Goal: Task Accomplishment & Management: Use online tool/utility

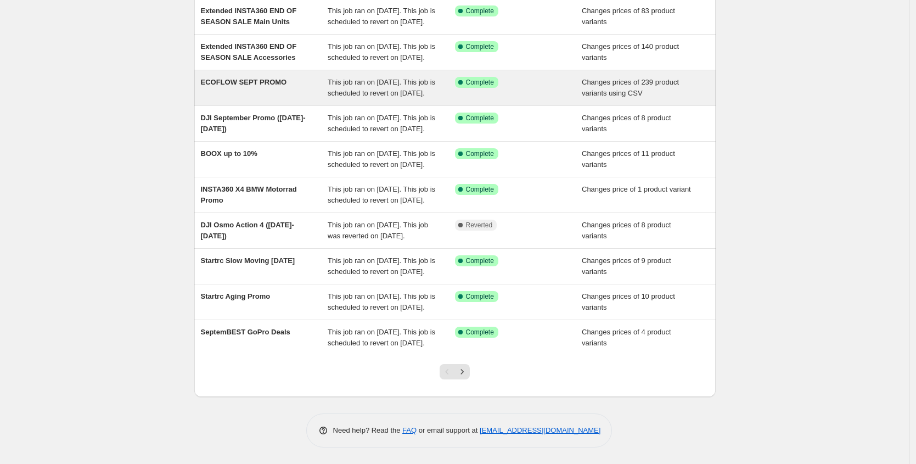
scroll to position [211, 0]
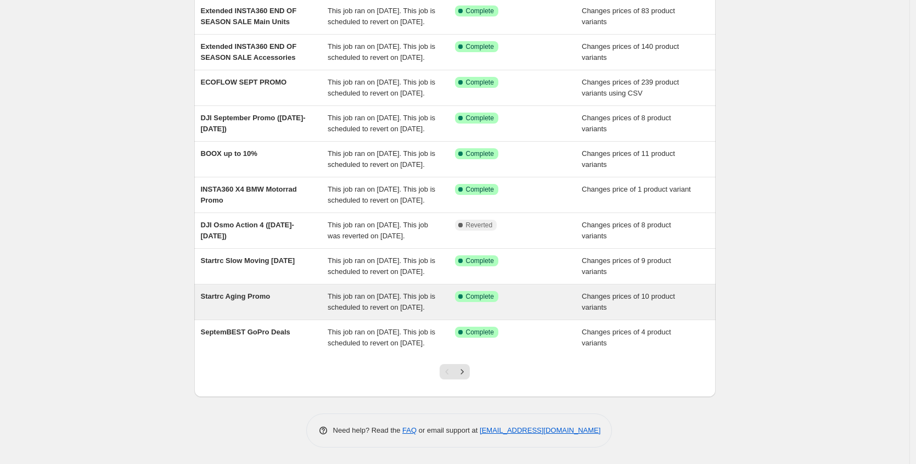
click at [431, 300] on div "This job ran on [DATE]. This job is scheduled to revert on [DATE]." at bounding box center [391, 302] width 127 height 22
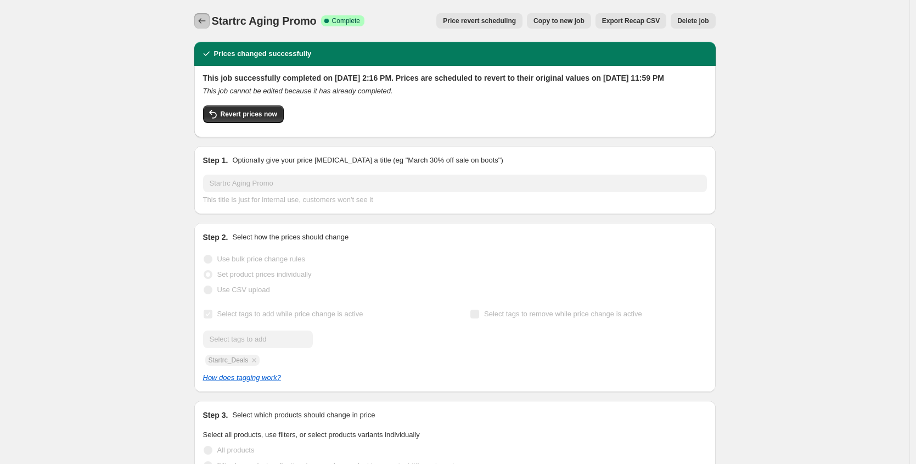
click at [210, 16] on button "Price change jobs" at bounding box center [201, 20] width 15 height 15
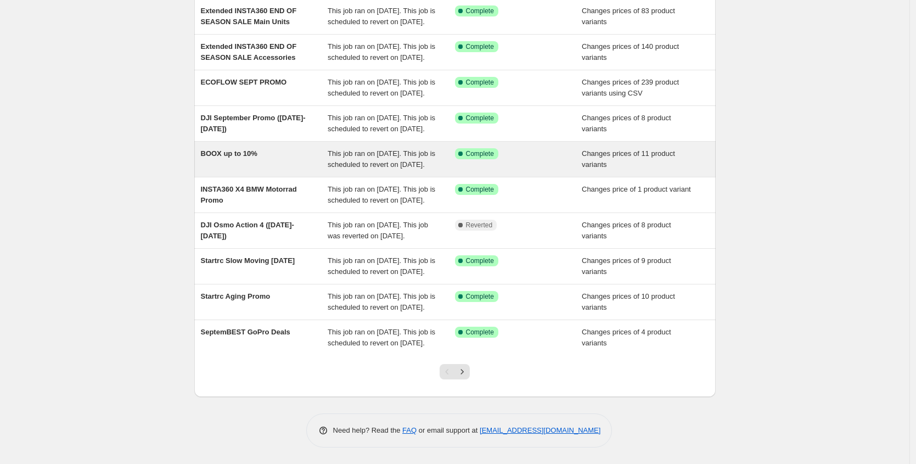
scroll to position [211, 0]
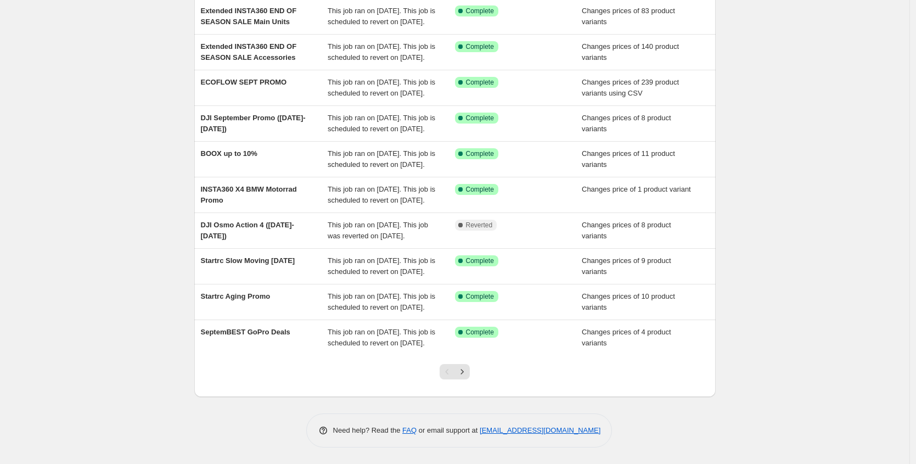
click at [477, 371] on div at bounding box center [454, 376] width 44 height 42
click at [470, 368] on button "Next" at bounding box center [461, 371] width 15 height 15
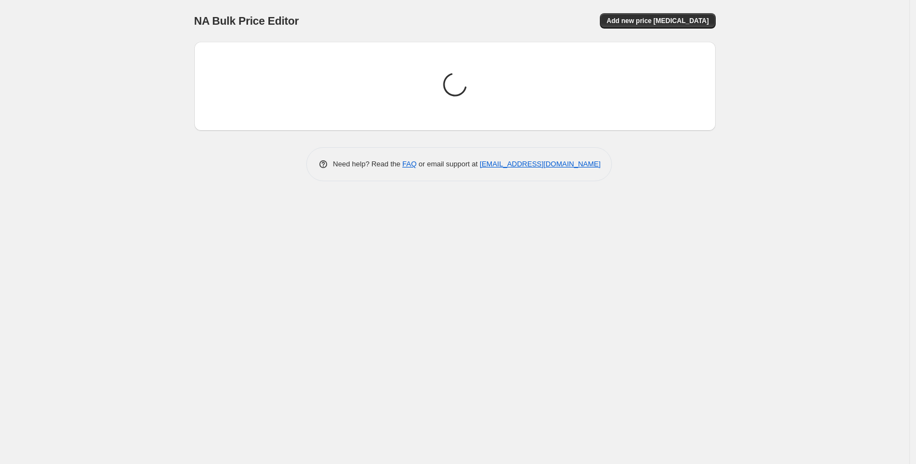
scroll to position [0, 0]
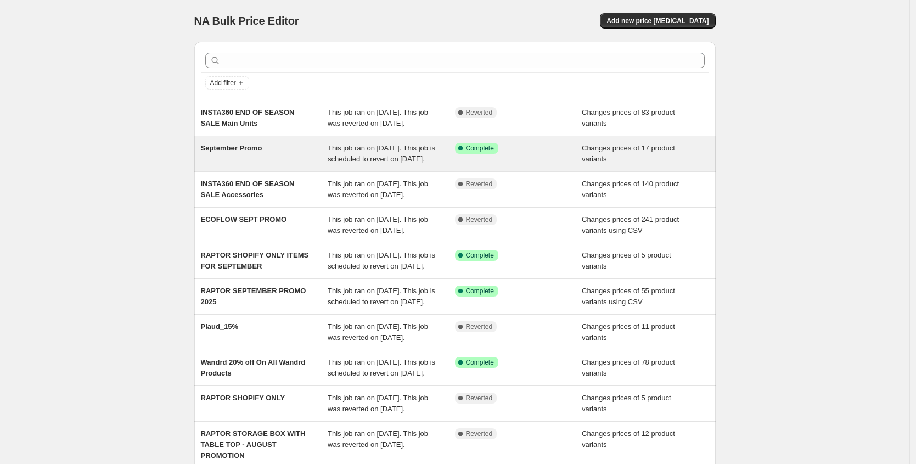
click at [262, 165] on div "September Promo" at bounding box center [264, 154] width 127 height 22
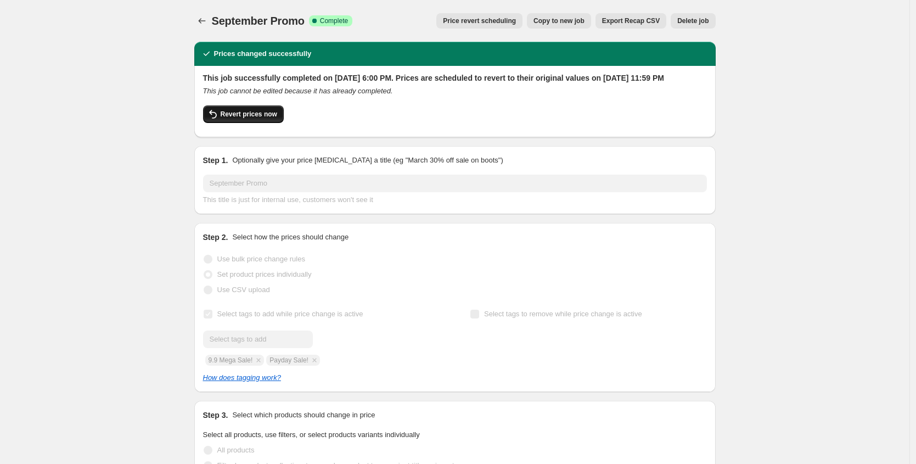
click at [270, 119] on span "Revert prices now" at bounding box center [249, 114] width 57 height 9
checkbox input "false"
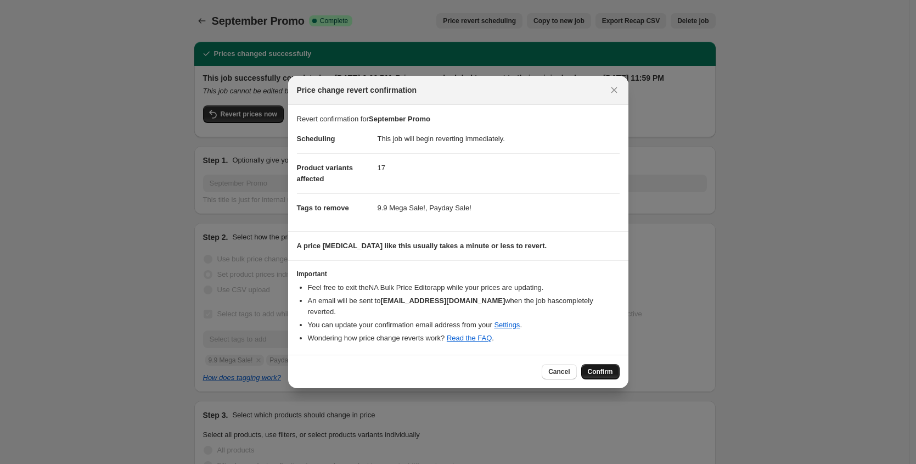
click at [596, 367] on span "Confirm" at bounding box center [600, 371] width 25 height 9
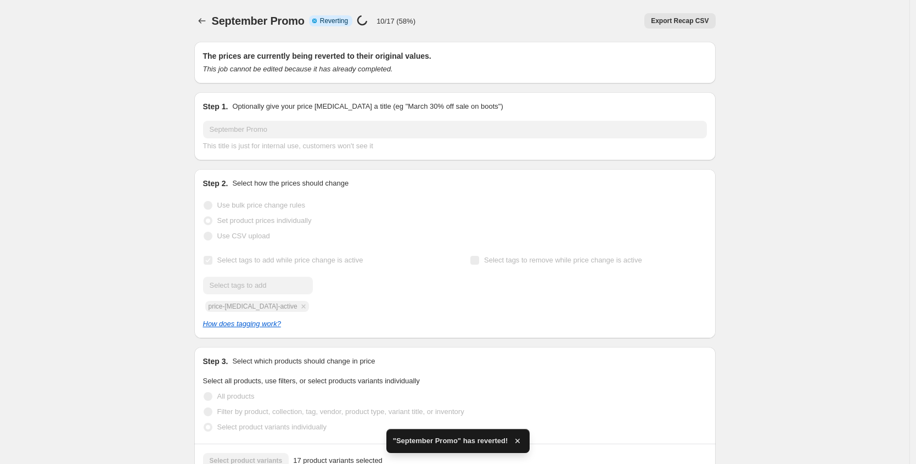
checkbox input "true"
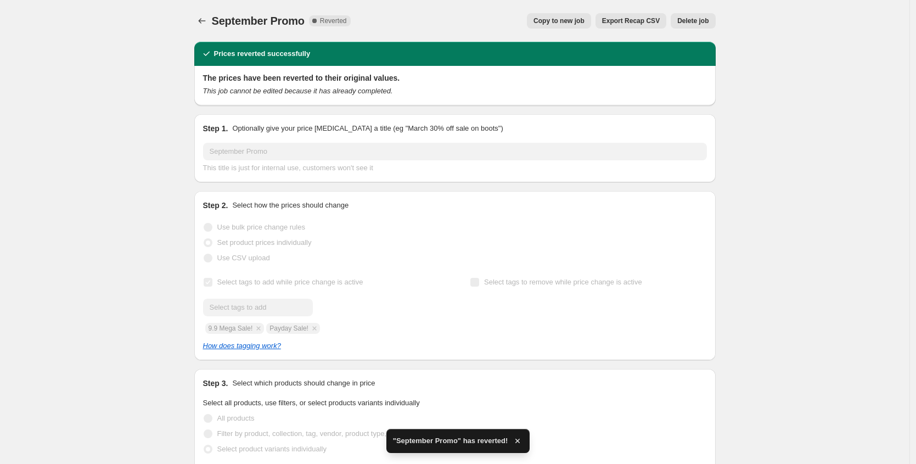
click at [567, 21] on span "Copy to new job" at bounding box center [558, 20] width 51 height 9
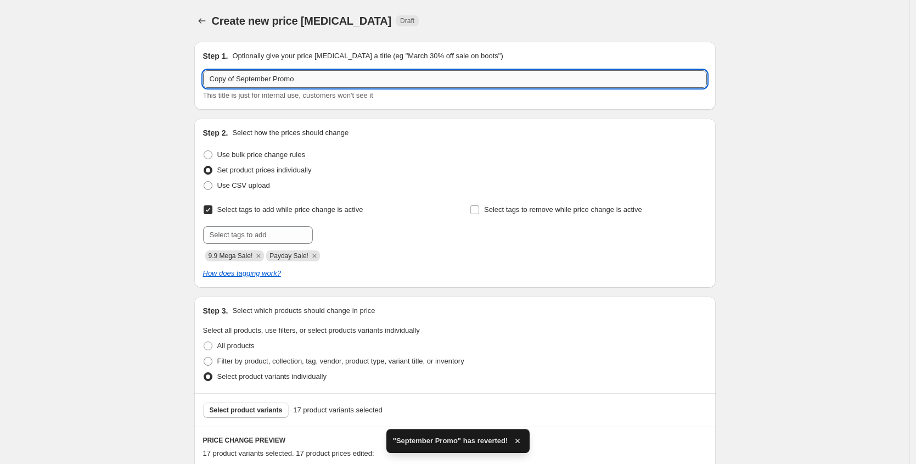
click at [240, 80] on input "Copy of September Promo" at bounding box center [455, 79] width 504 height 18
drag, startPoint x: 240, startPoint y: 79, endPoint x: 195, endPoint y: 78, distance: 45.0
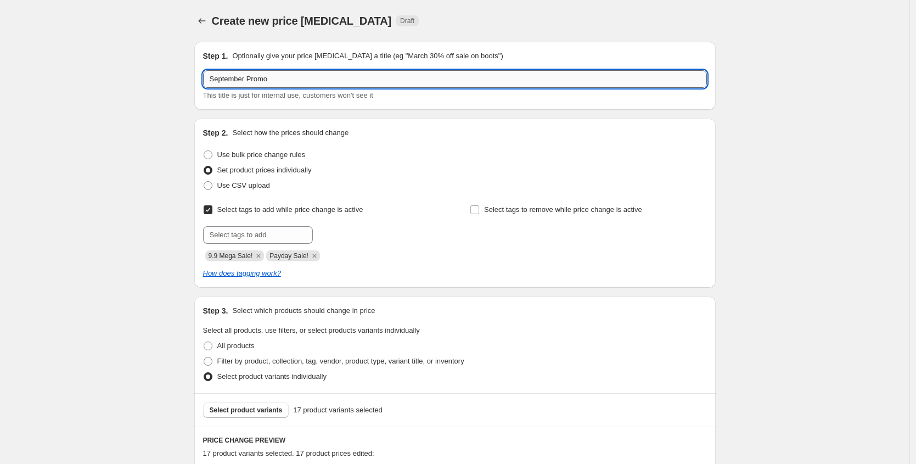
click at [275, 79] on input "September Promo" at bounding box center [455, 79] width 504 height 18
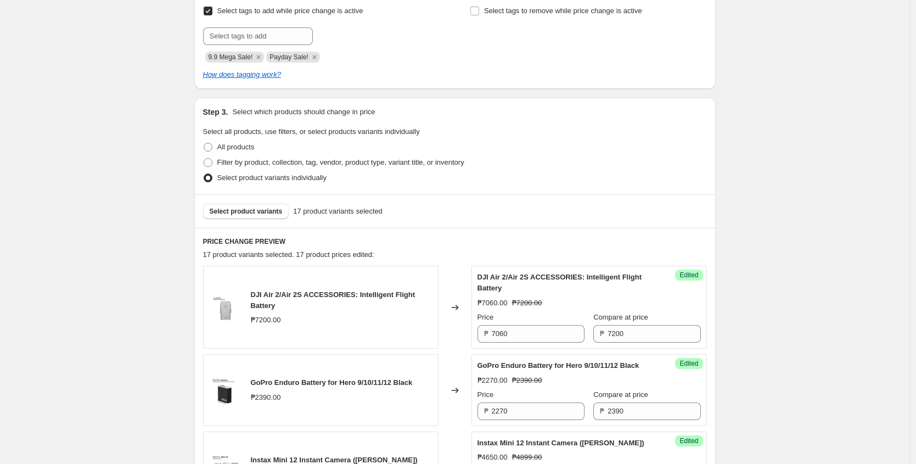
scroll to position [215, 0]
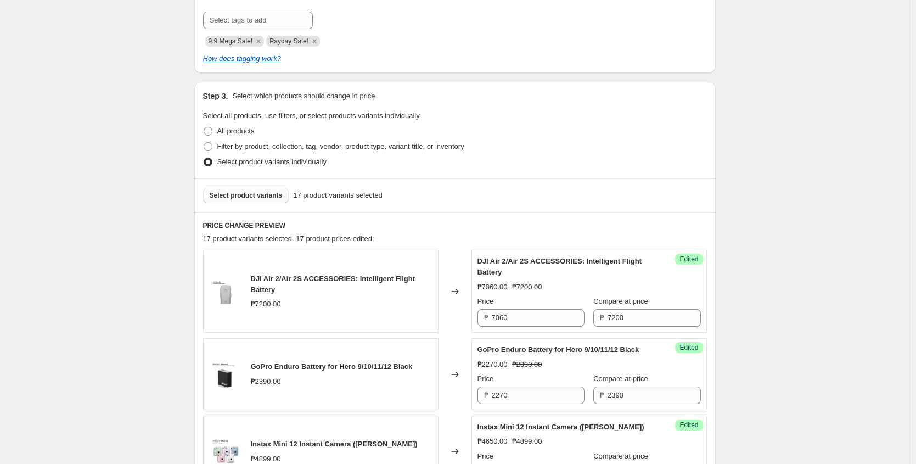
type input "September Promo ([DATE]-[DATE])"
click at [260, 195] on span "Select product variants" at bounding box center [246, 195] width 73 height 9
click at [240, 191] on span "Select product variants" at bounding box center [246, 195] width 73 height 9
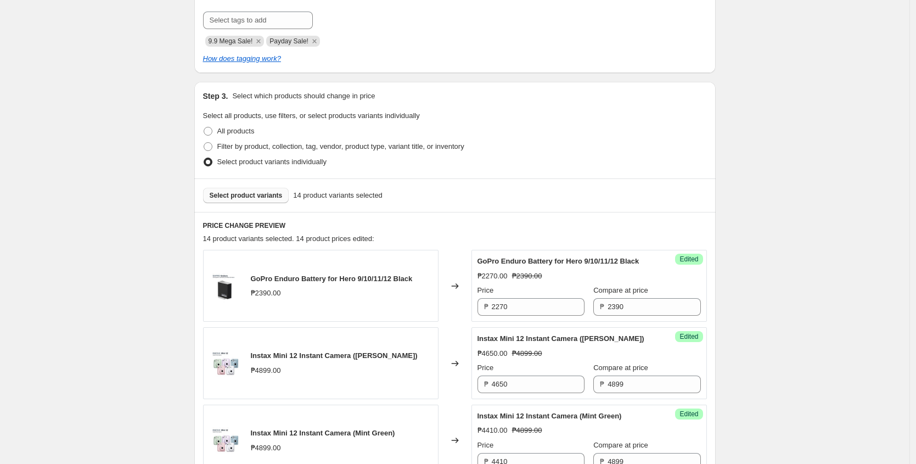
click at [271, 192] on span "Select product variants" at bounding box center [246, 195] width 73 height 9
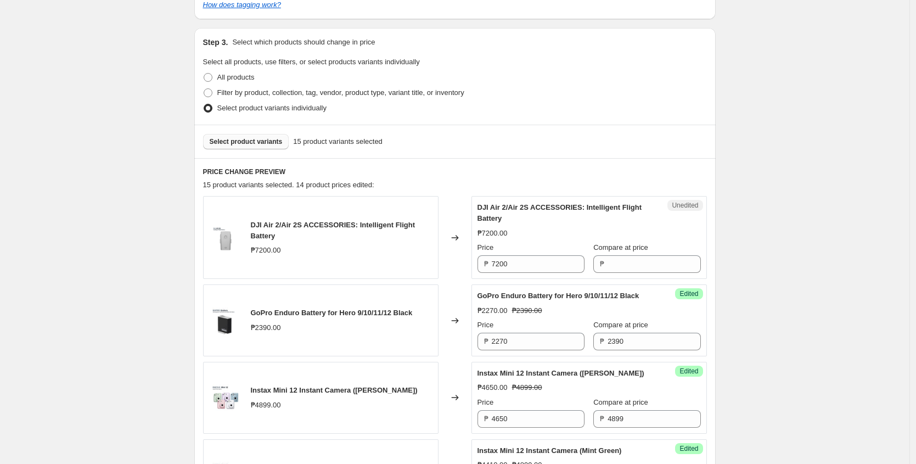
scroll to position [272, 0]
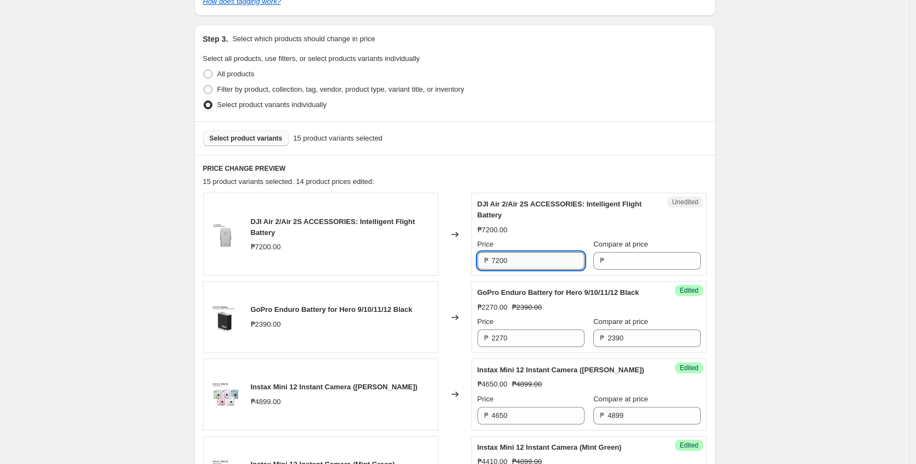
click at [525, 263] on input "7200" at bounding box center [538, 261] width 93 height 18
click at [564, 262] on input "Price" at bounding box center [538, 261] width 93 height 18
type input "7200"
click at [607, 262] on input "Compare at price" at bounding box center [653, 261] width 93 height 18
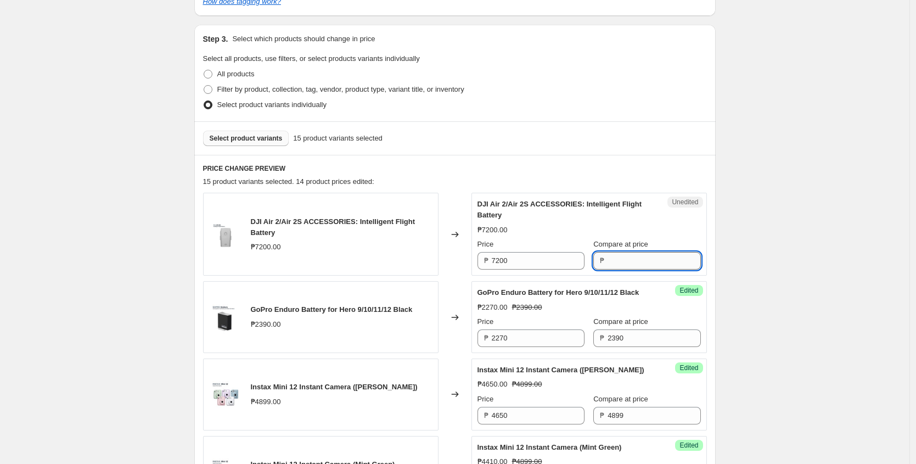
paste input "7200"
type input "7200"
click at [533, 258] on input "7200" at bounding box center [538, 261] width 93 height 18
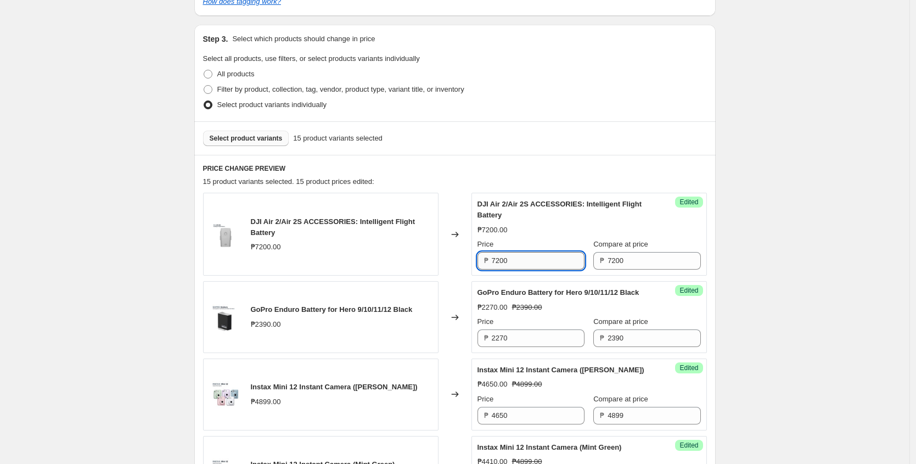
click at [533, 258] on input "7200" at bounding box center [538, 261] width 93 height 18
paste input "6,730"
type input "6730"
click at [521, 171] on h6 "PRICE CHANGE PREVIEW" at bounding box center [455, 168] width 504 height 9
click at [240, 133] on button "Select product variants" at bounding box center [246, 138] width 86 height 15
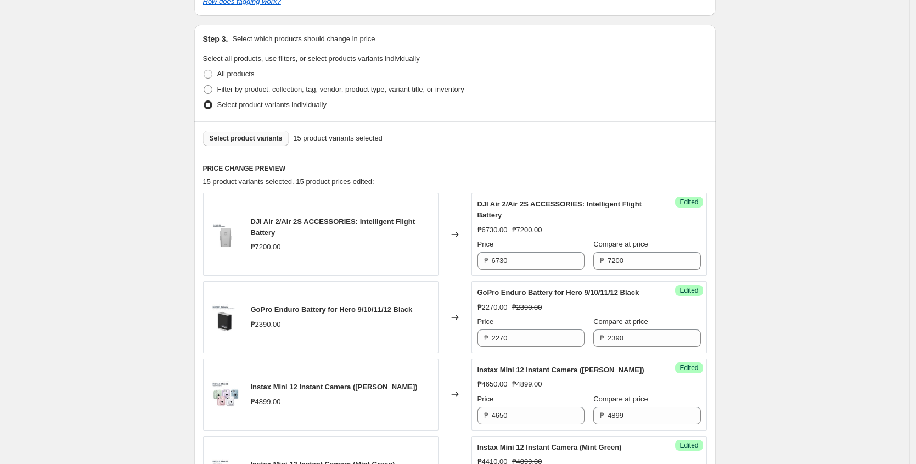
click at [239, 140] on span "Select product variants" at bounding box center [246, 138] width 73 height 9
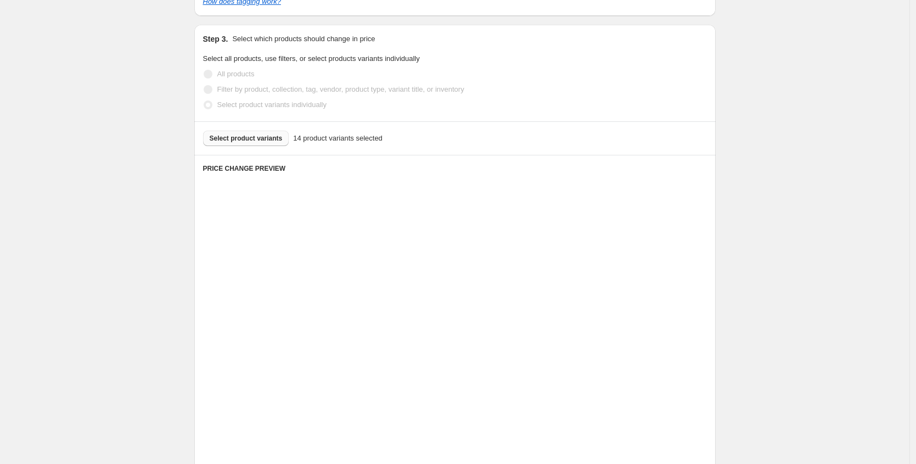
click at [251, 134] on div "Select product variants 14 product variants selected" at bounding box center [455, 138] width 504 height 15
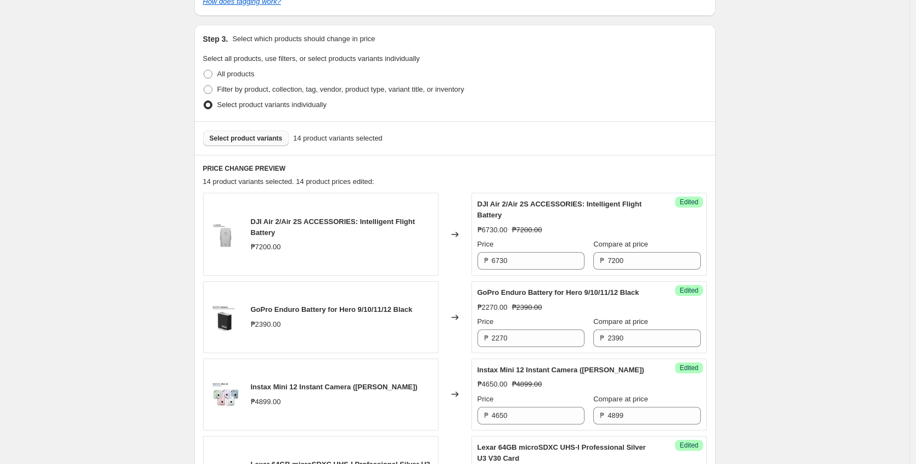
click at [267, 139] on span "Select product variants" at bounding box center [246, 138] width 73 height 9
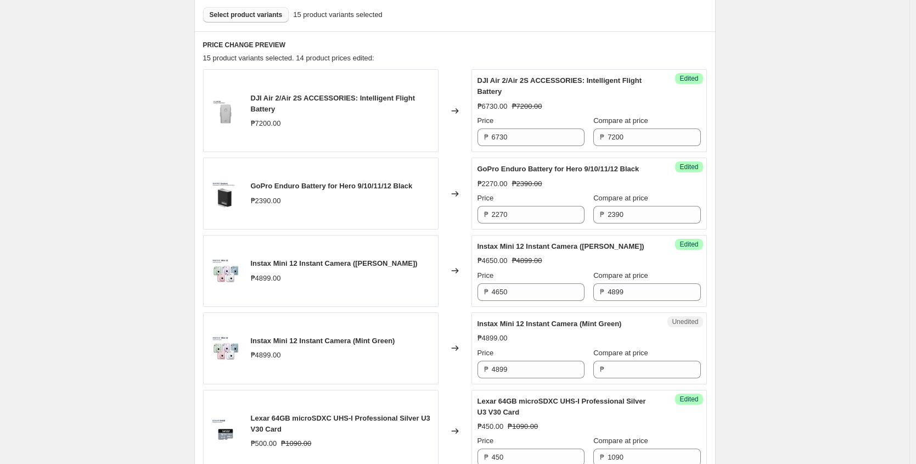
scroll to position [398, 0]
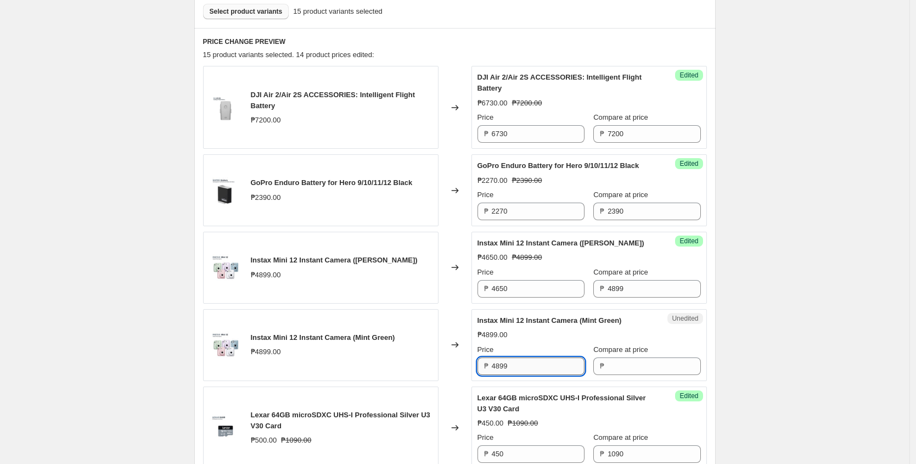
click at [527, 375] on input "4899" at bounding box center [538, 366] width 93 height 18
click at [520, 375] on input "4899" at bounding box center [538, 366] width 93 height 18
type input "4899"
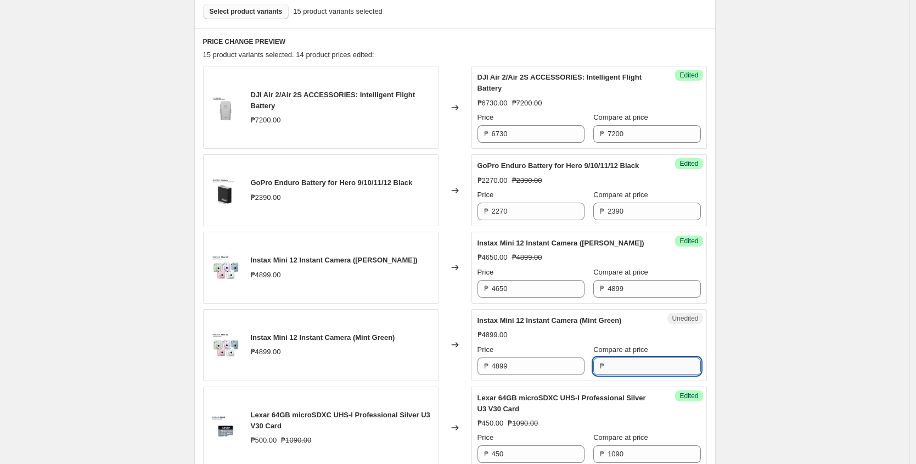
click at [636, 375] on input "Compare at price" at bounding box center [653, 366] width 93 height 18
paste input "4899"
type input "4899"
click at [543, 375] on input "4899" at bounding box center [538, 366] width 93 height 18
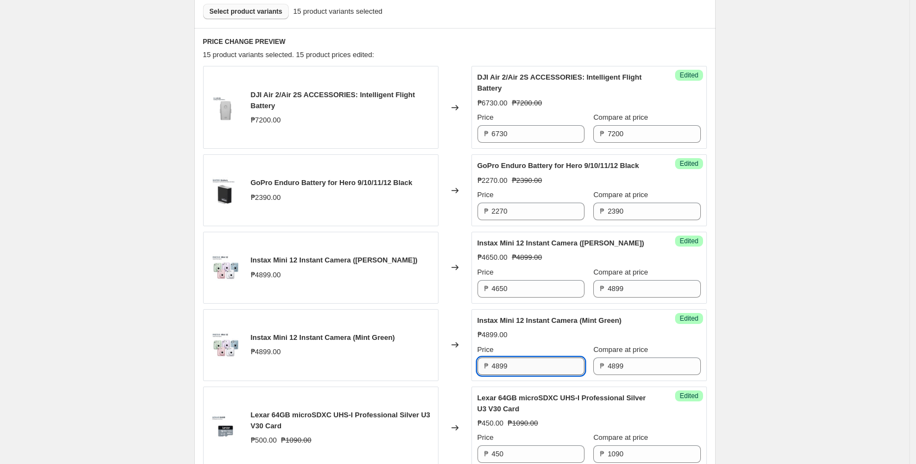
click at [542, 375] on input "4899" at bounding box center [538, 366] width 93 height 18
paste input "4,650"
type input "4650"
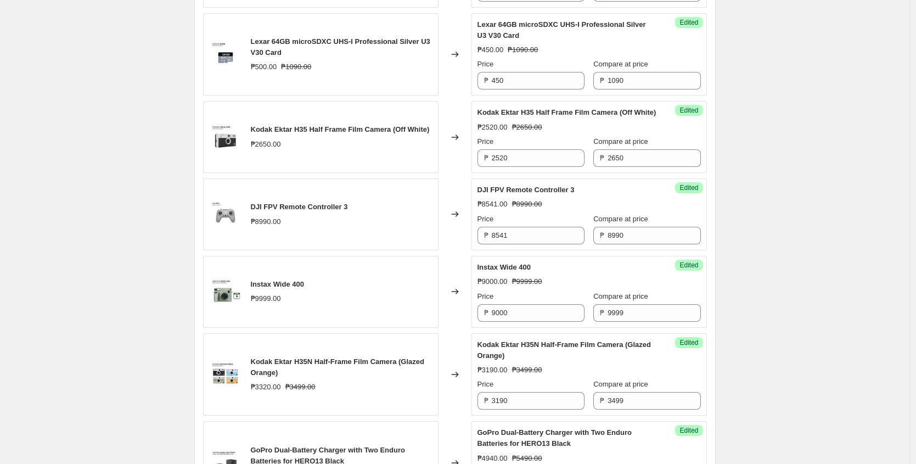
scroll to position [777, 0]
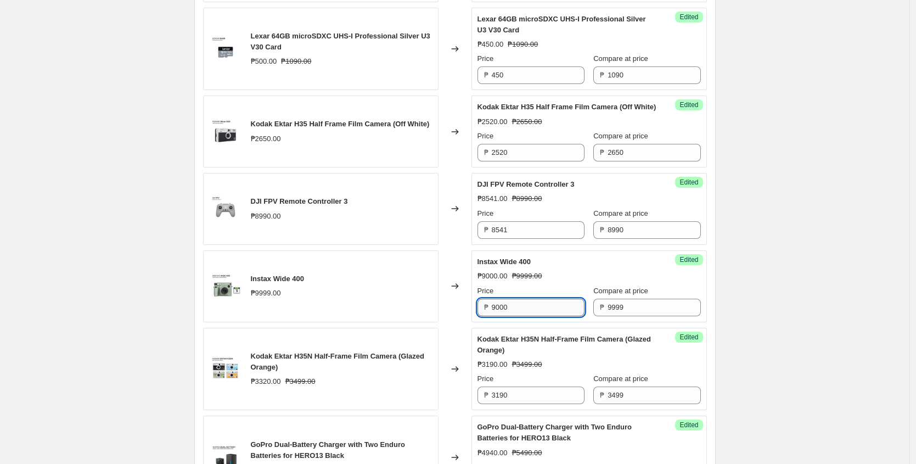
click at [504, 316] on input "9000" at bounding box center [538, 307] width 93 height 18
type input "9500"
click at [563, 281] on div "₱9000.00 ₱9999.00" at bounding box center [588, 276] width 223 height 11
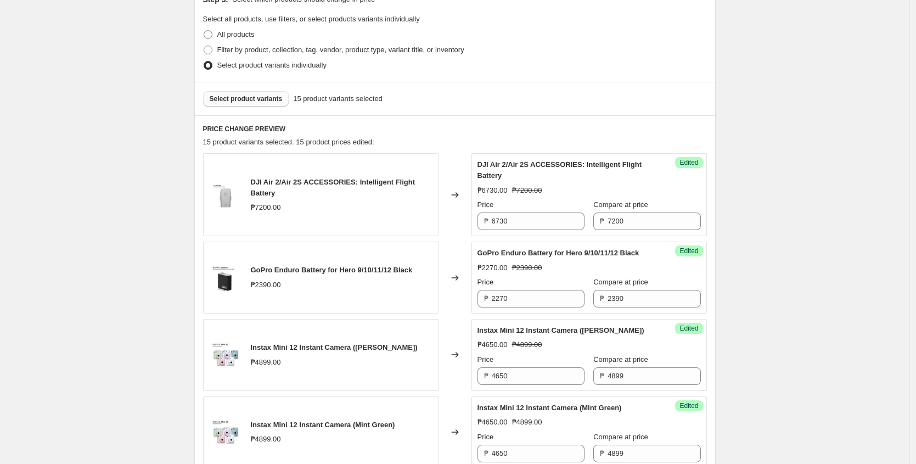
scroll to position [202, 0]
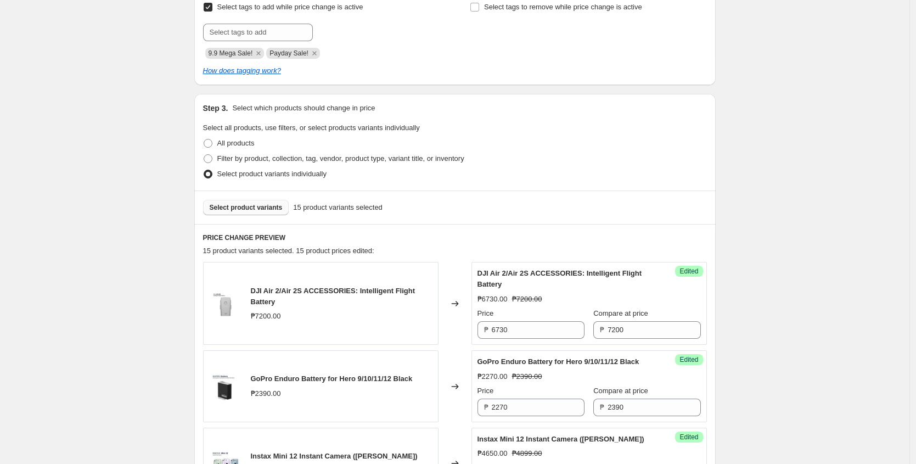
click at [258, 208] on span "Select product variants" at bounding box center [246, 207] width 73 height 9
click at [259, 209] on span "Select product variants" at bounding box center [246, 207] width 73 height 9
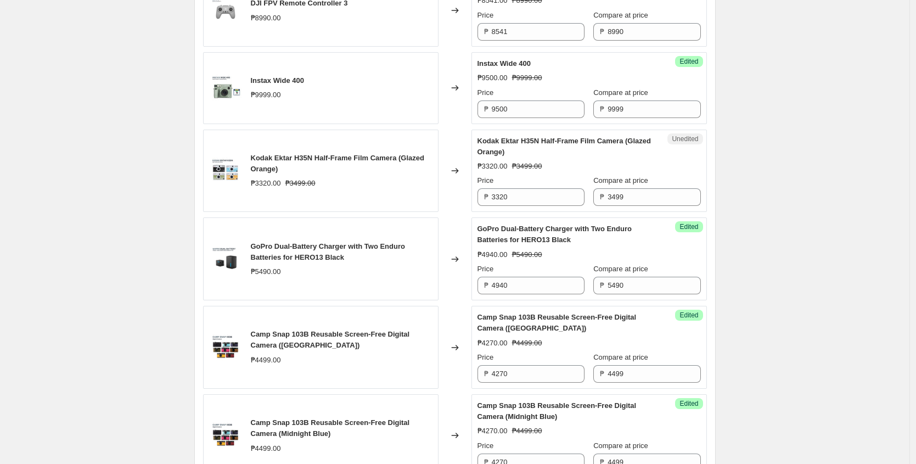
scroll to position [976, 0]
click at [535, 205] on input "3320" at bounding box center [538, 196] width 93 height 18
paste input "3,140"
type input "3140"
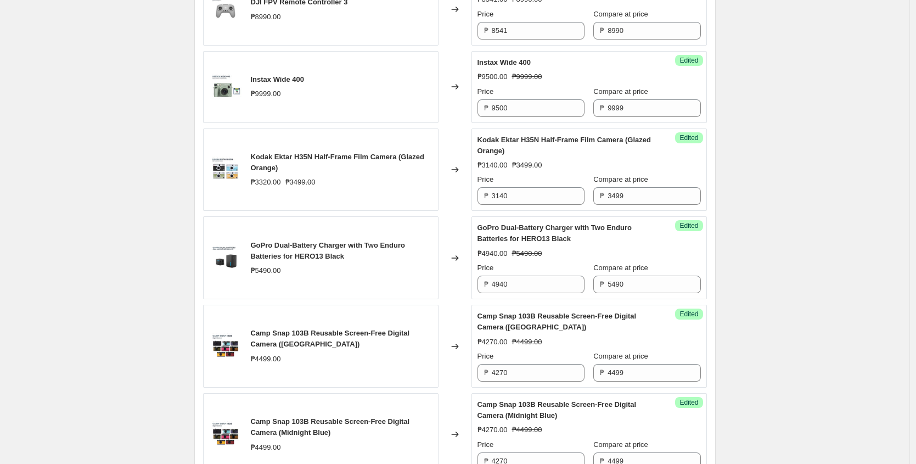
click at [450, 150] on div "Changed to" at bounding box center [454, 169] width 33 height 83
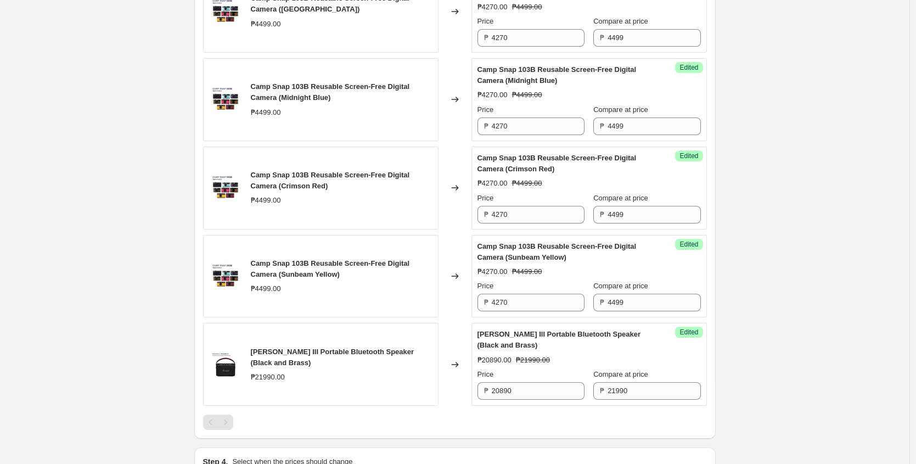
scroll to position [1478, 0]
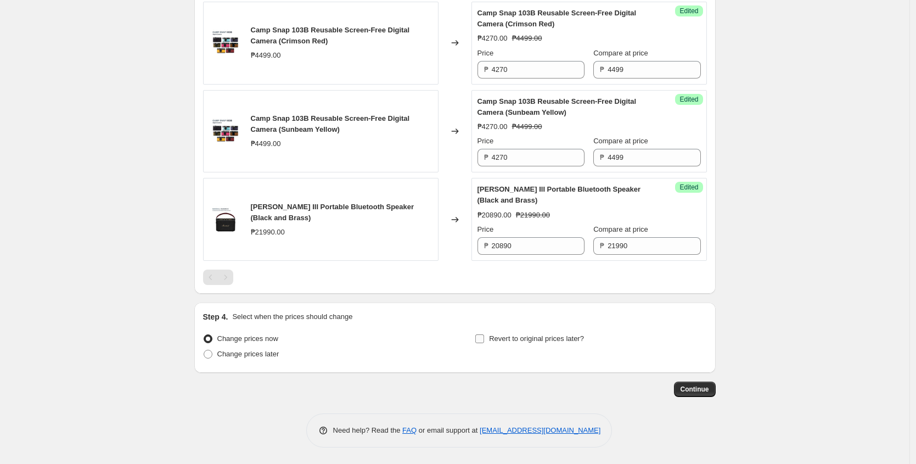
click at [480, 339] on input "Revert to original prices later?" at bounding box center [479, 338] width 9 height 9
checkbox input "true"
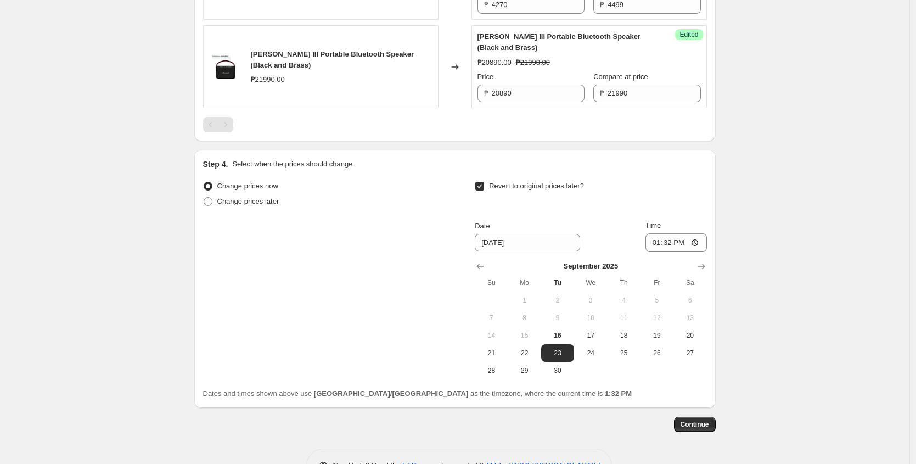
scroll to position [1620, 0]
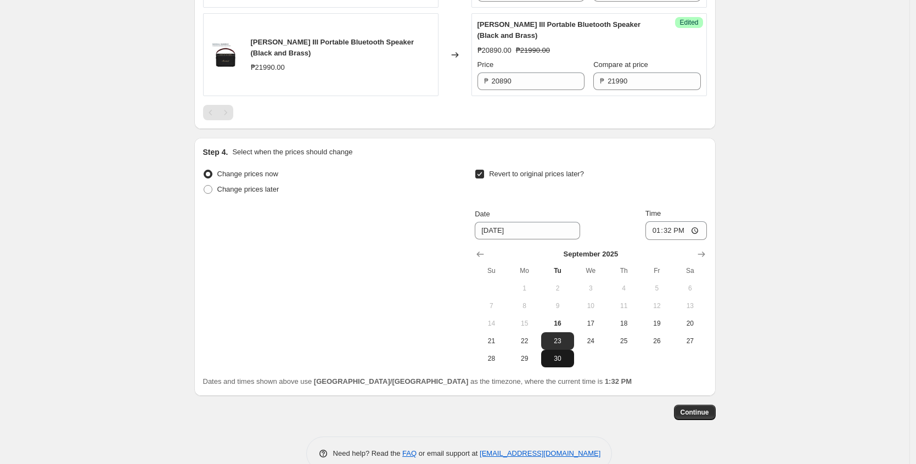
click at [564, 367] on button "30" at bounding box center [557, 359] width 33 height 18
type input "[DATE]"
click at [658, 240] on input "13:32" at bounding box center [675, 230] width 61 height 19
type input "23:59"
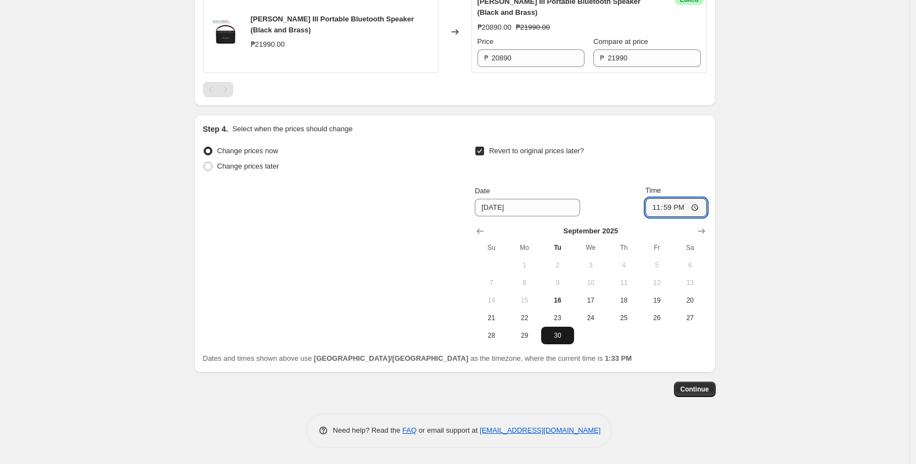
scroll to position [1657, 0]
click at [694, 393] on span "Continue" at bounding box center [694, 389] width 29 height 9
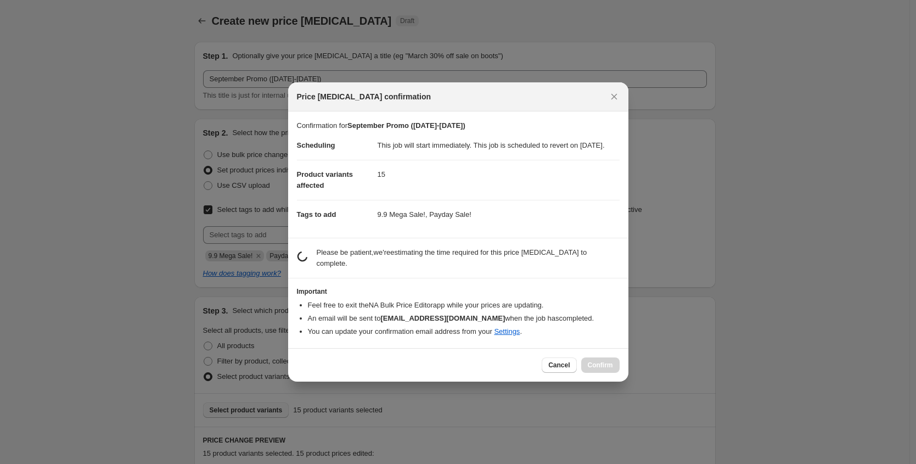
scroll to position [0, 0]
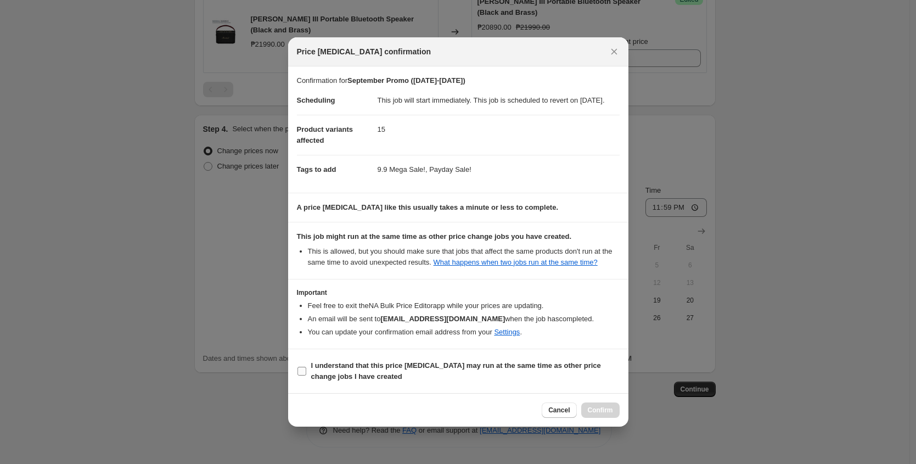
click at [301, 375] on input "I understand that this price [MEDICAL_DATA] may run at the same time as other p…" at bounding box center [301, 371] width 9 height 9
checkbox input "true"
click at [595, 414] on span "Confirm" at bounding box center [600, 409] width 25 height 9
